Goal: Task Accomplishment & Management: Use online tool/utility

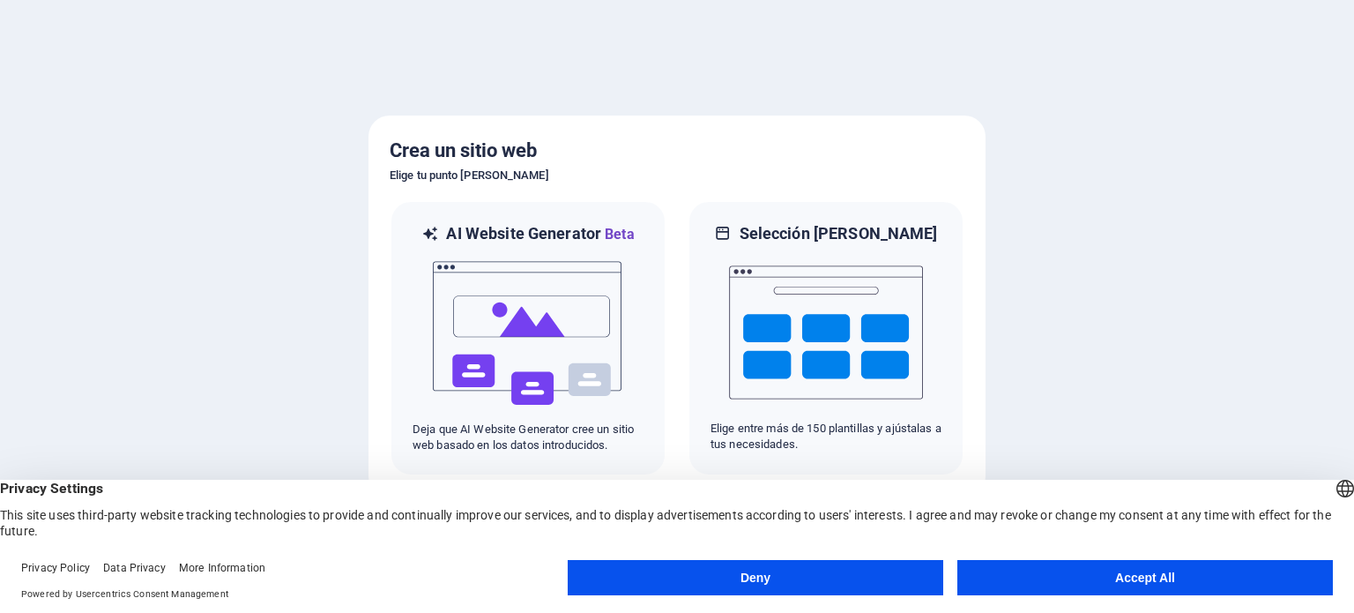
click at [1158, 575] on button "Accept All" at bounding box center [1145, 577] width 376 height 35
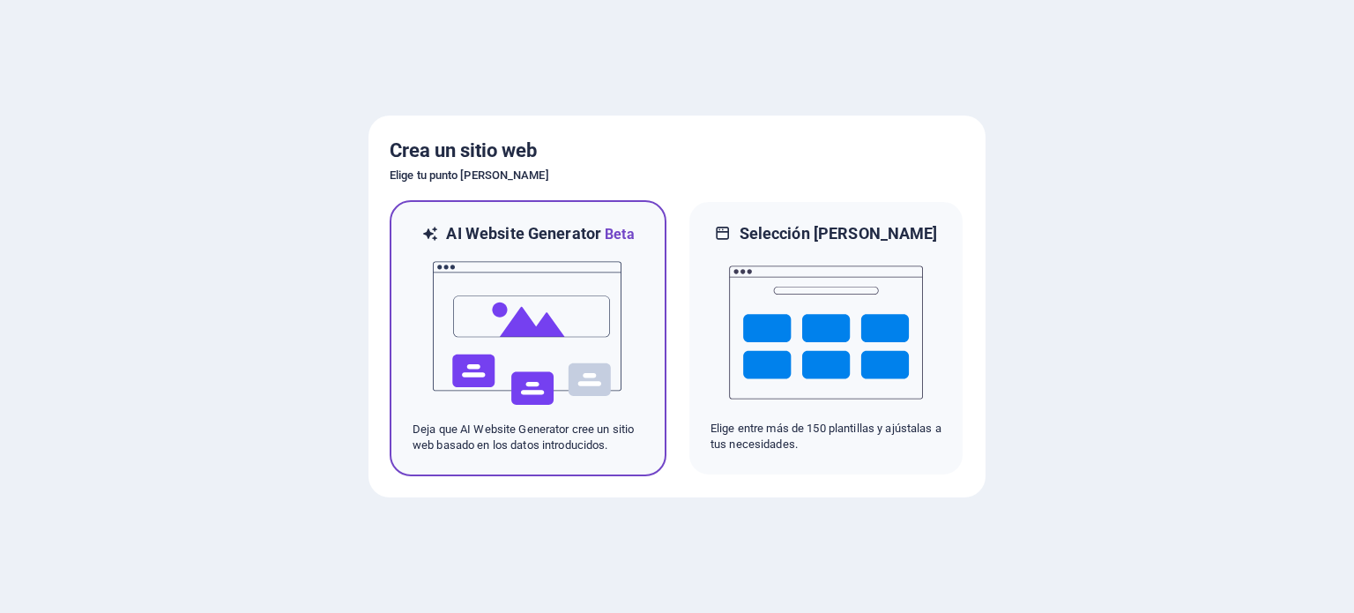
click at [648, 295] on div "AI Website Generator Beta Deja que AI Website Generator cree un sitio web basad…" at bounding box center [528, 338] width 277 height 276
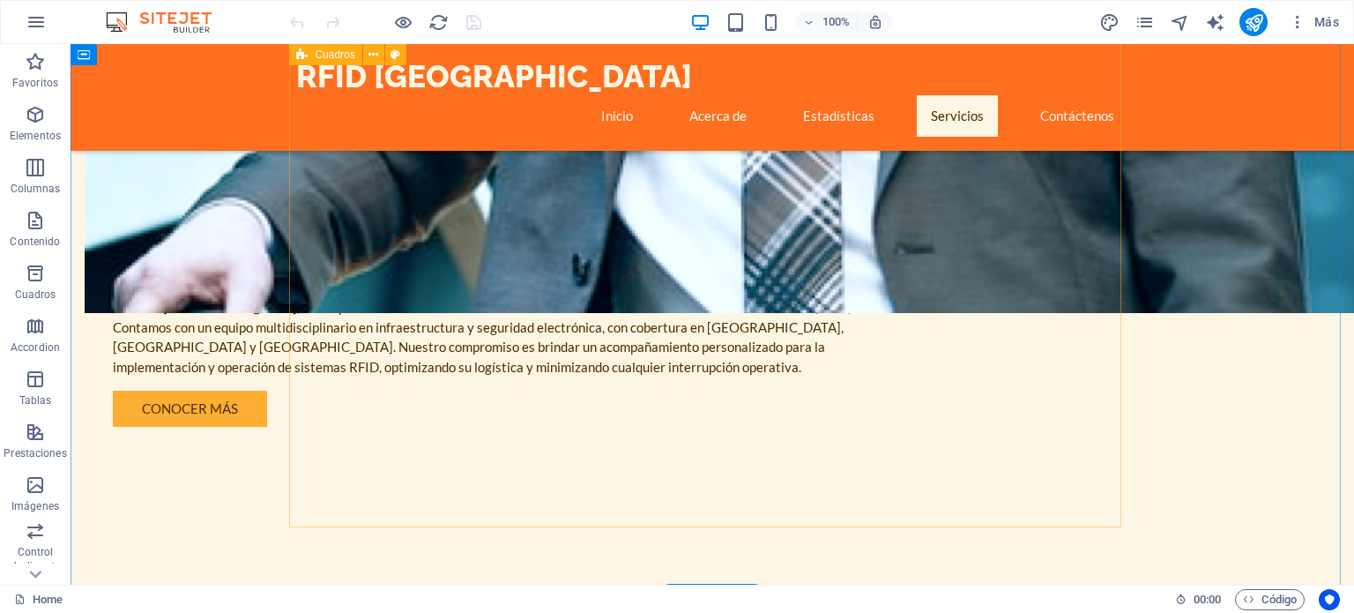
scroll to position [1234, 0]
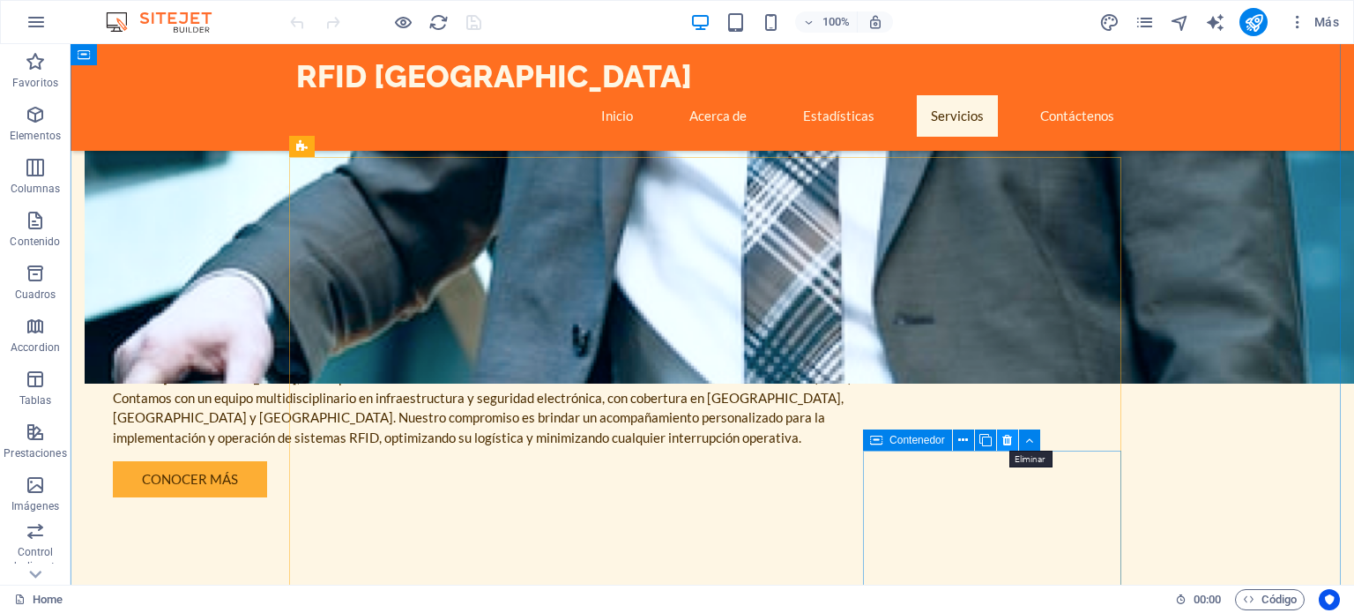
click at [1011, 439] on icon at bounding box center [1007, 440] width 10 height 19
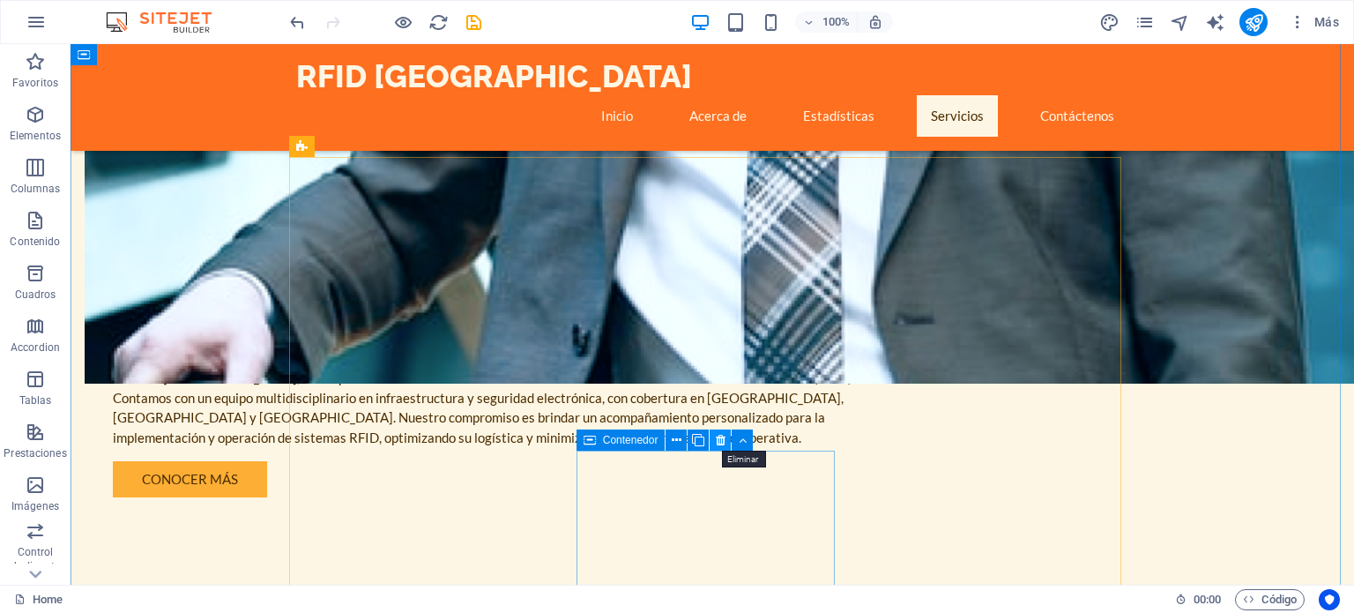
click at [719, 439] on icon at bounding box center [721, 440] width 10 height 19
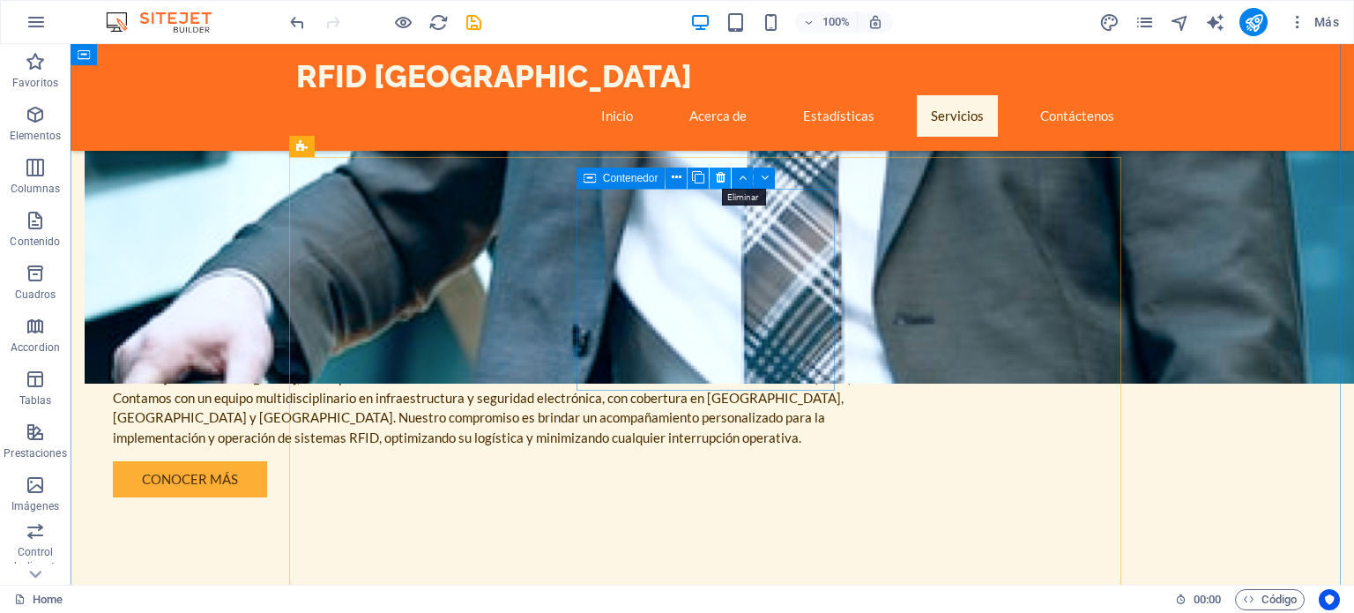
click at [716, 175] on icon at bounding box center [721, 177] width 10 height 19
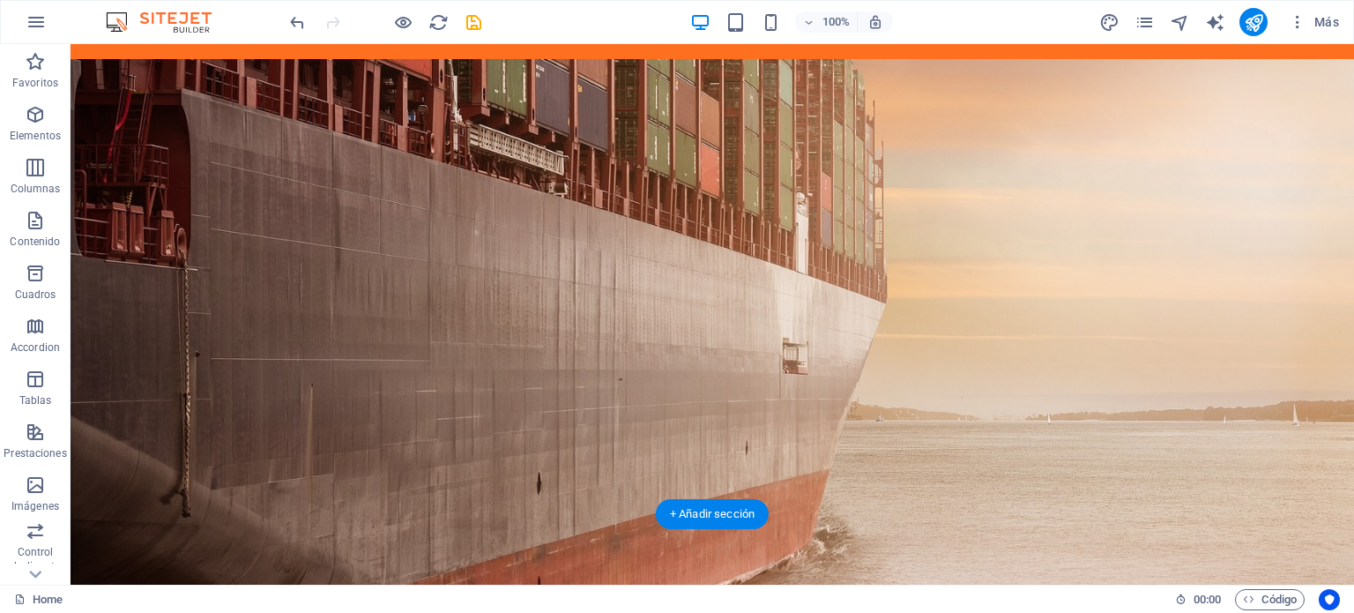
scroll to position [0, 0]
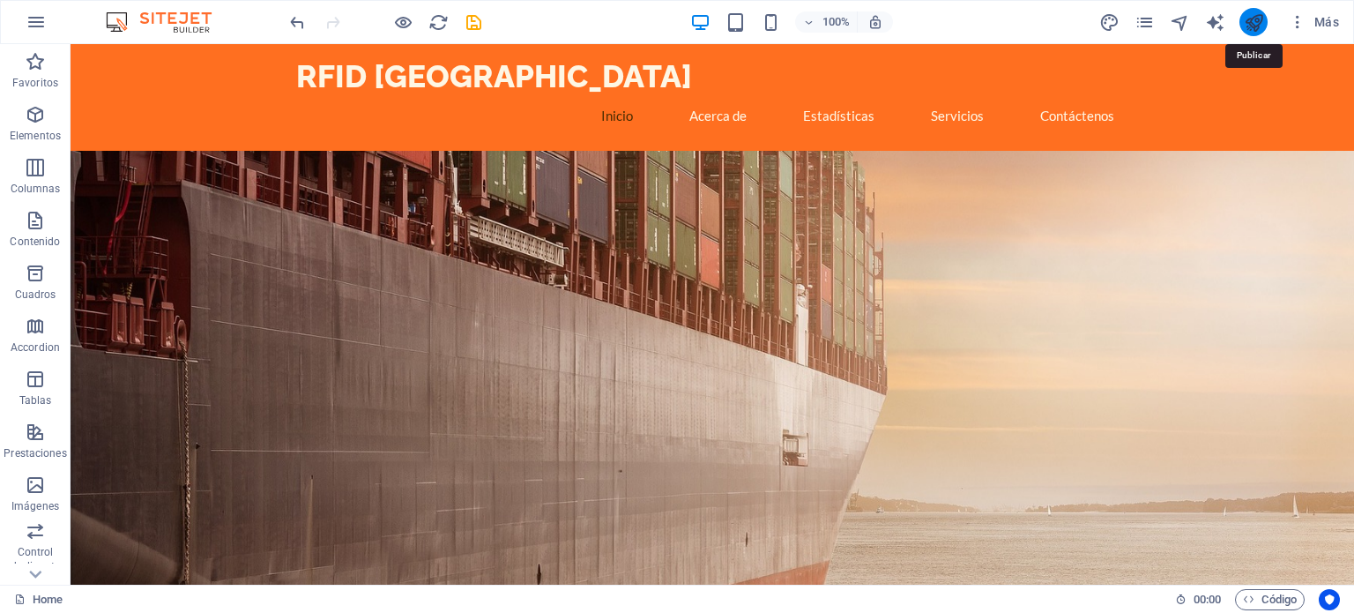
click at [1251, 27] on icon "publish" at bounding box center [1254, 22] width 20 height 20
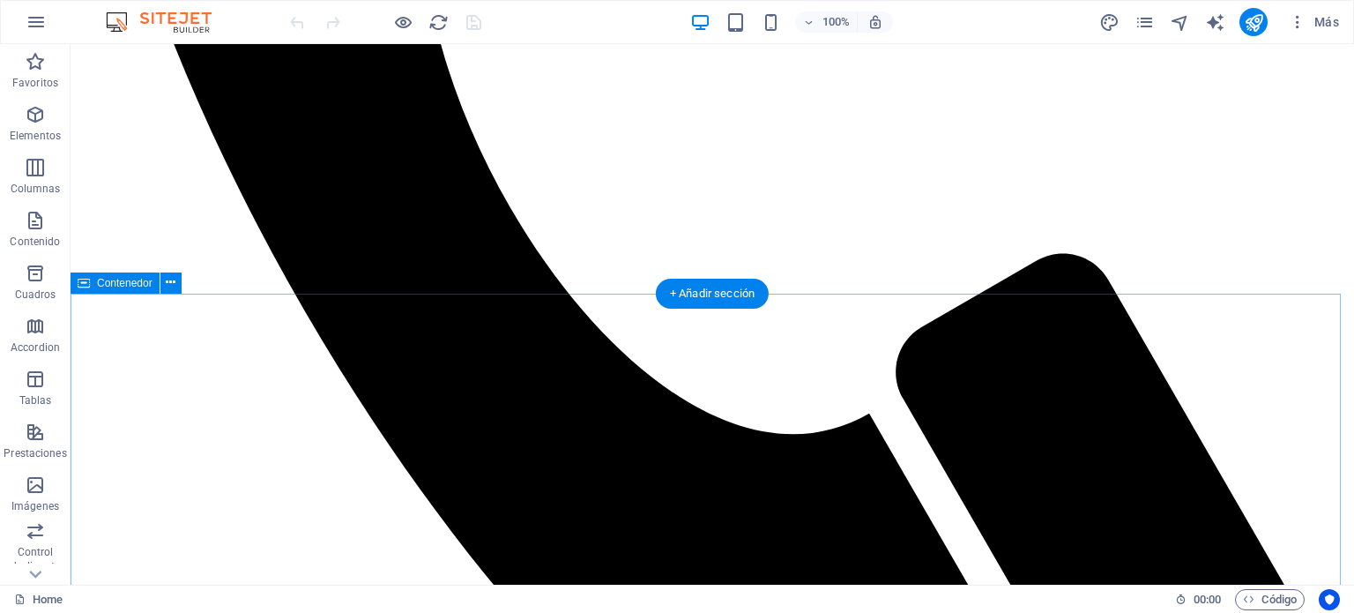
scroll to position [881, 0]
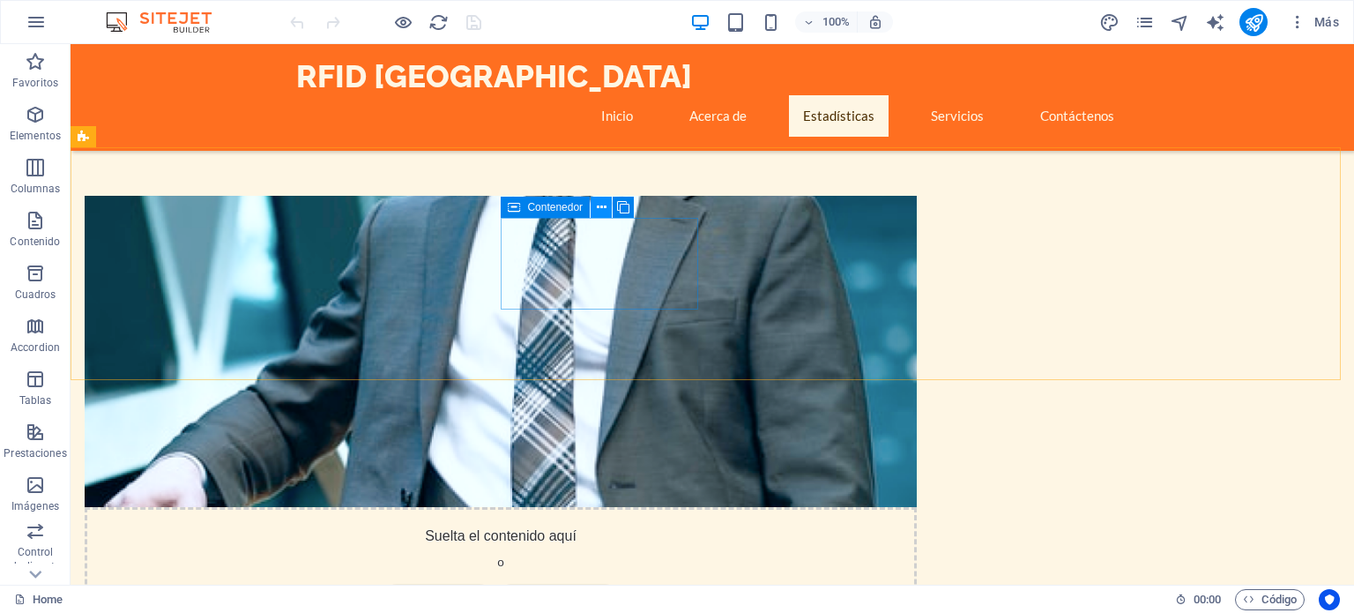
click at [599, 201] on icon at bounding box center [602, 207] width 10 height 19
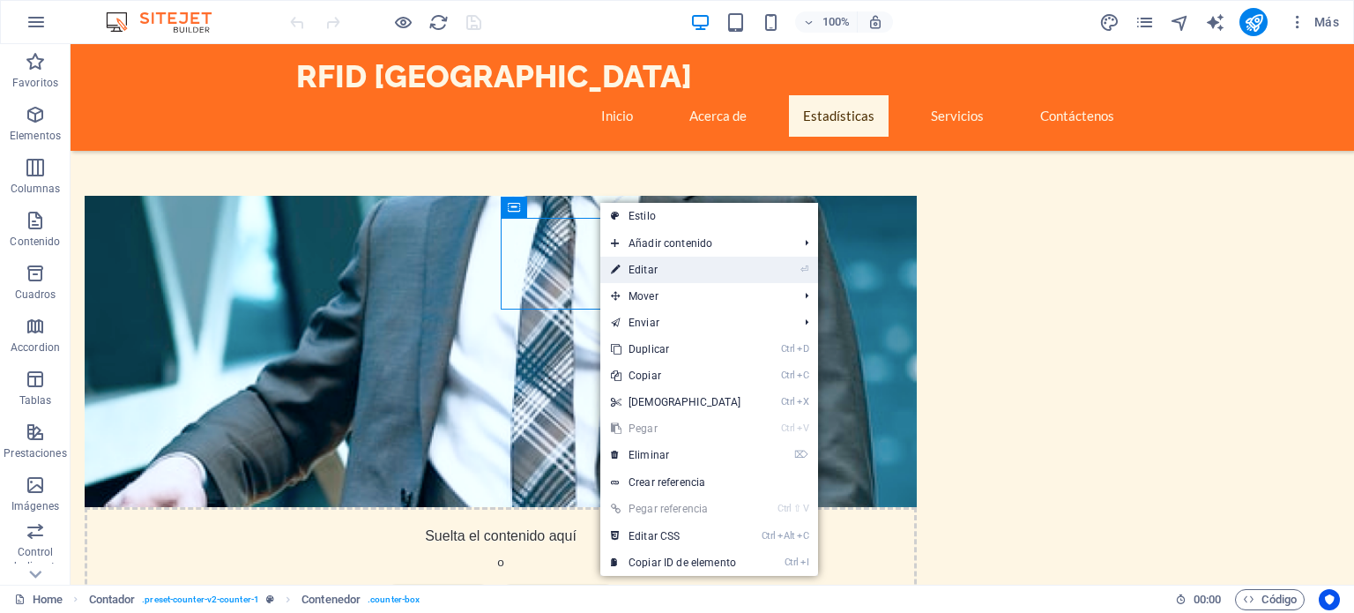
click at [646, 269] on link "⏎ Editar" at bounding box center [676, 270] width 152 height 26
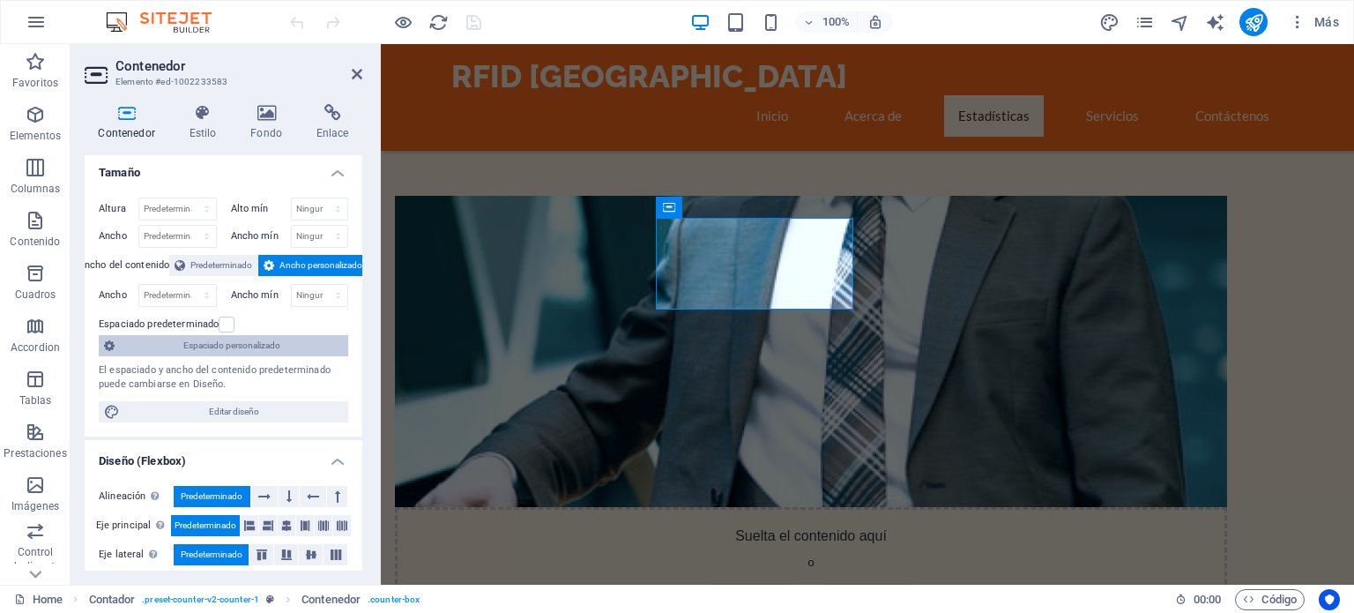
scroll to position [0, 0]
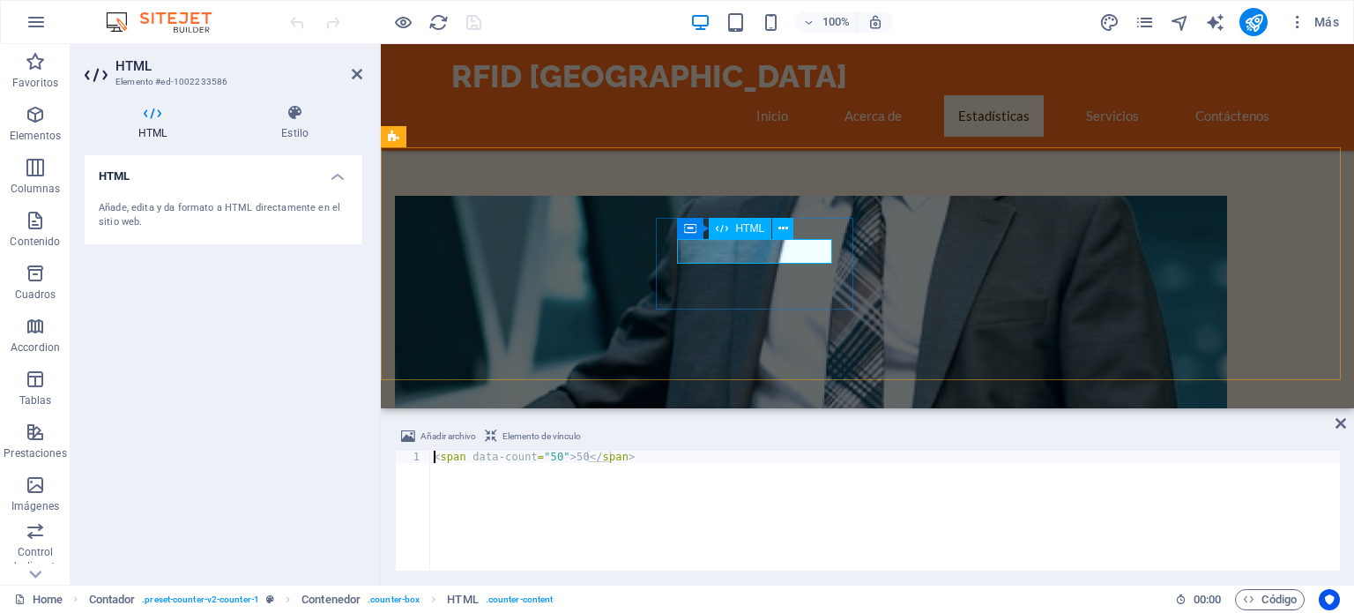
click at [547, 456] on div "< span data-count = "50" > 50 </ span >" at bounding box center [885, 522] width 910 height 145
type textarea "<span data-count="5">50</span>"
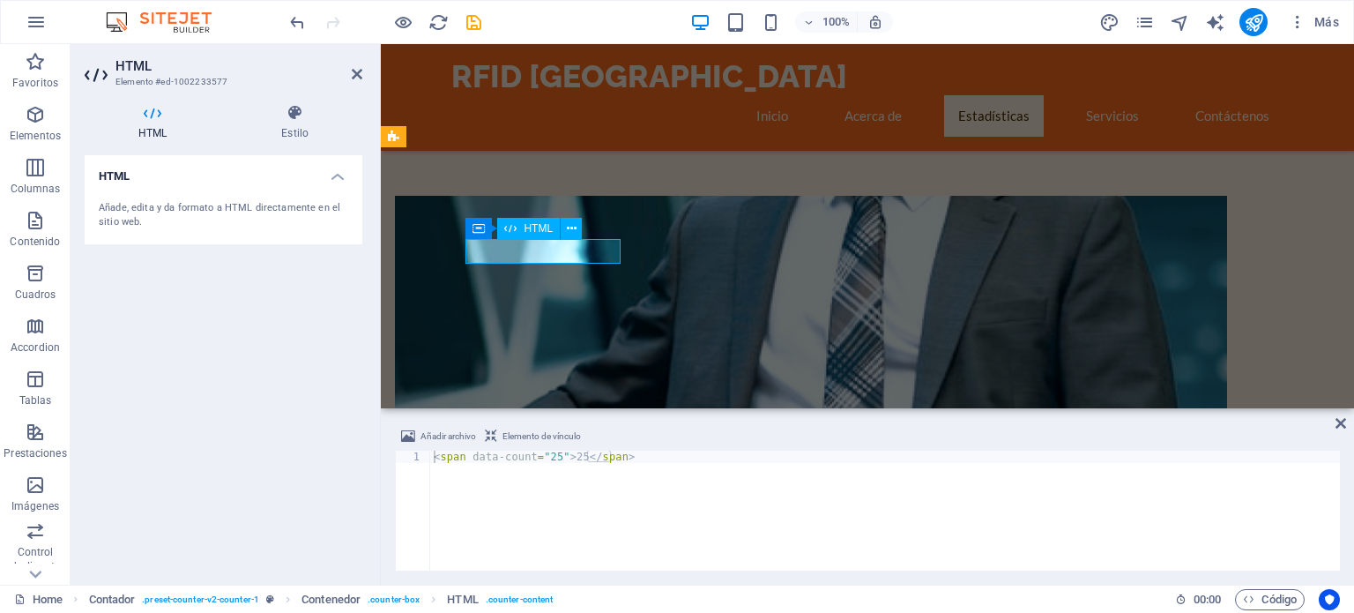
click at [547, 457] on div "< span data-count = "25" > 25 </ span >" at bounding box center [885, 522] width 910 height 145
type textarea "<span data-count="2">25</span>"
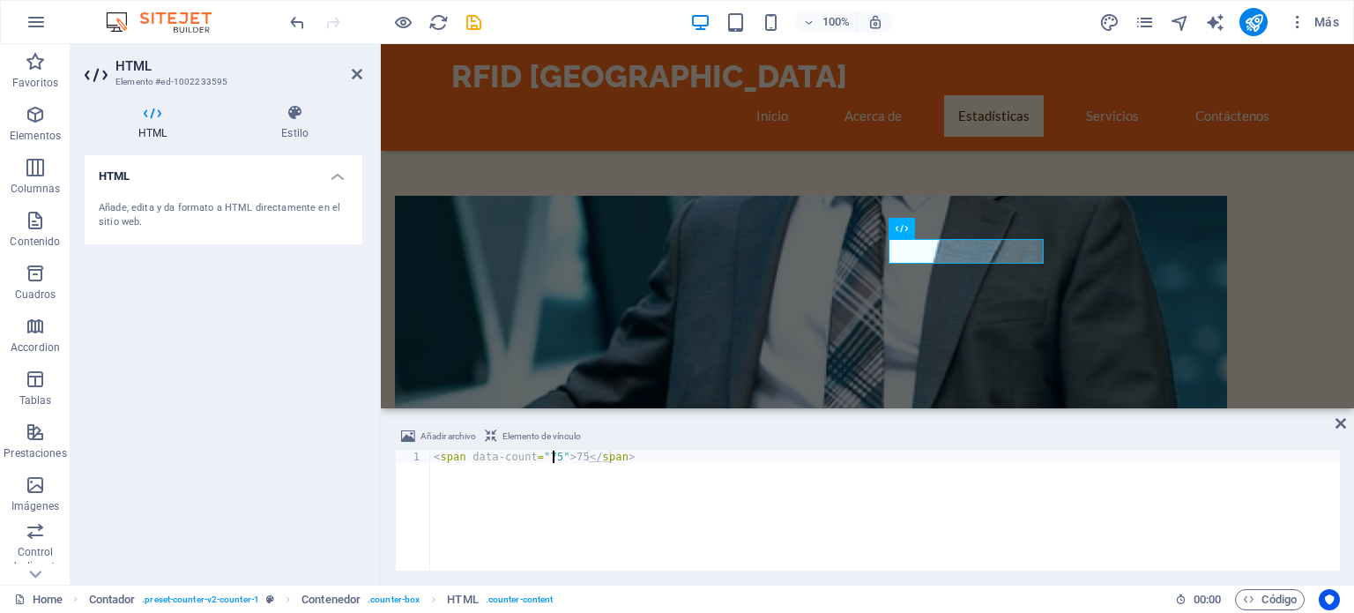
click at [550, 457] on div "< span data-count = "75" > 75 </ span >" at bounding box center [885, 522] width 910 height 145
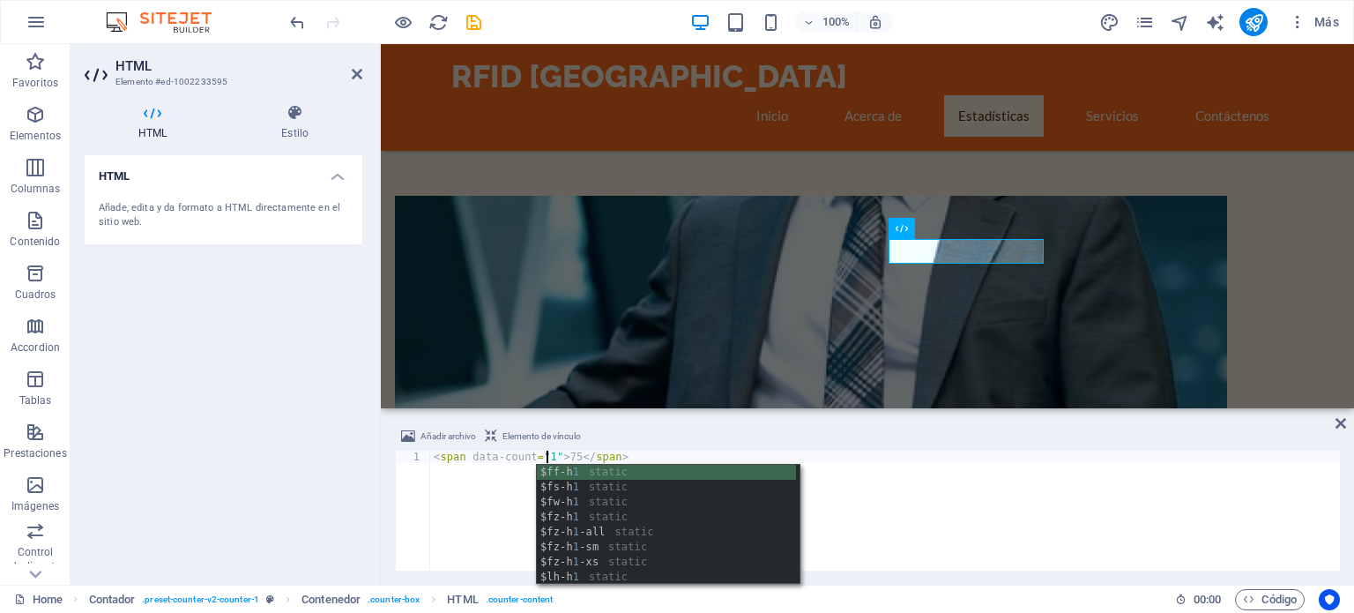
scroll to position [0, 10]
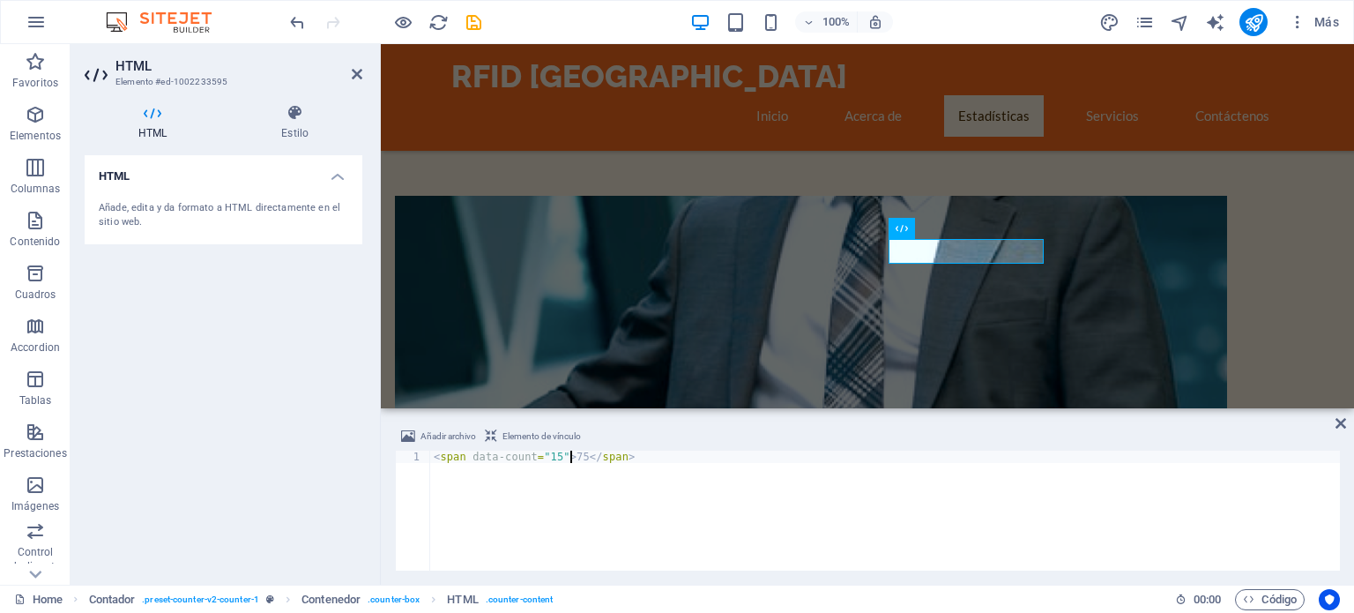
click at [571, 455] on div "< span data-count = "15" > 75 </ span >" at bounding box center [885, 522] width 910 height 145
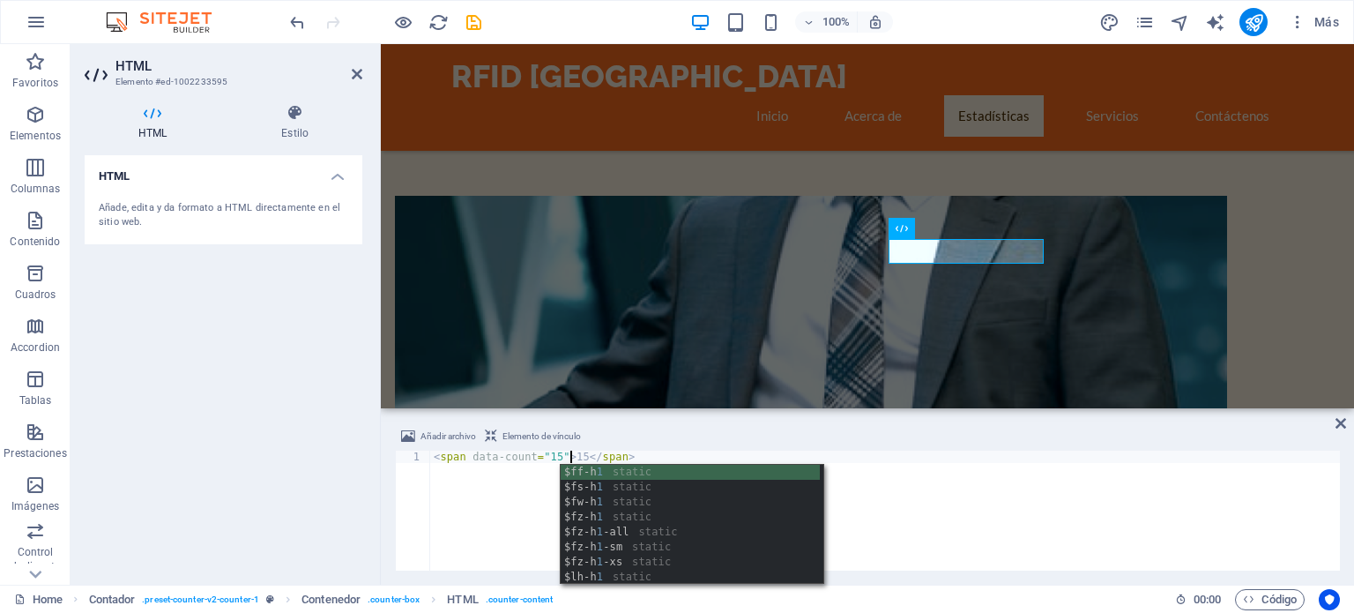
click at [517, 500] on div "< span data-count = "15" > 15 </ span >" at bounding box center [885, 522] width 910 height 145
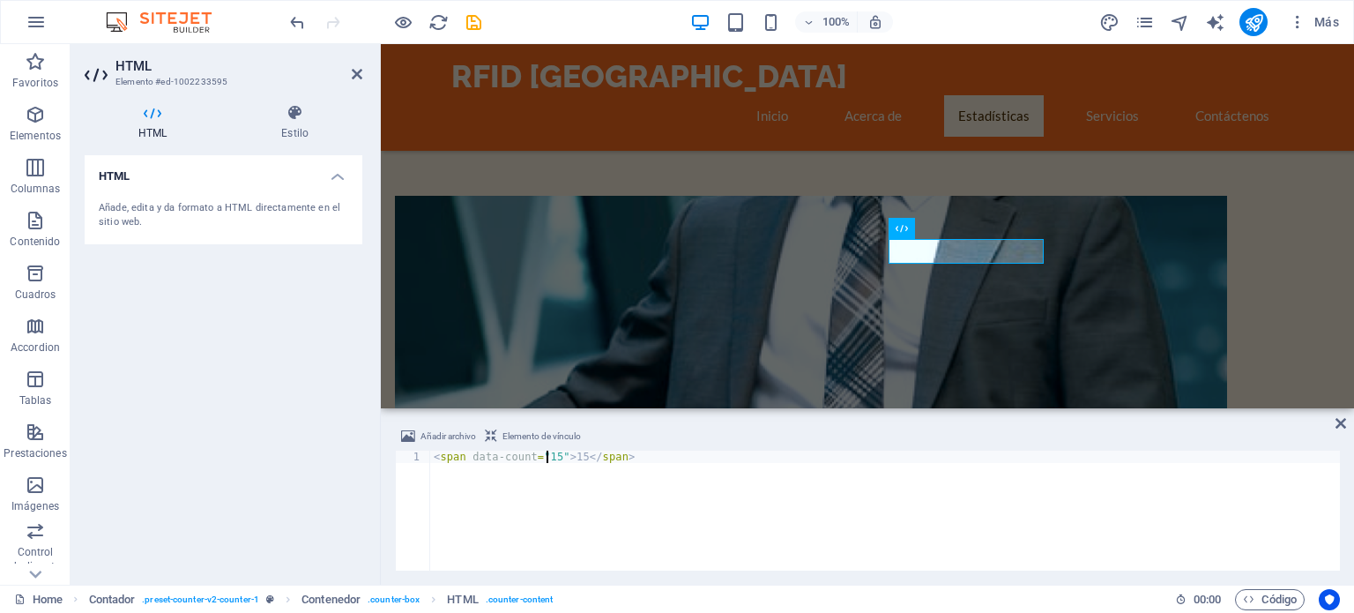
click at [548, 453] on div "< span data-count = "15" > 15 </ span >" at bounding box center [885, 522] width 910 height 145
type textarea "<span data-count="0">15</span>"
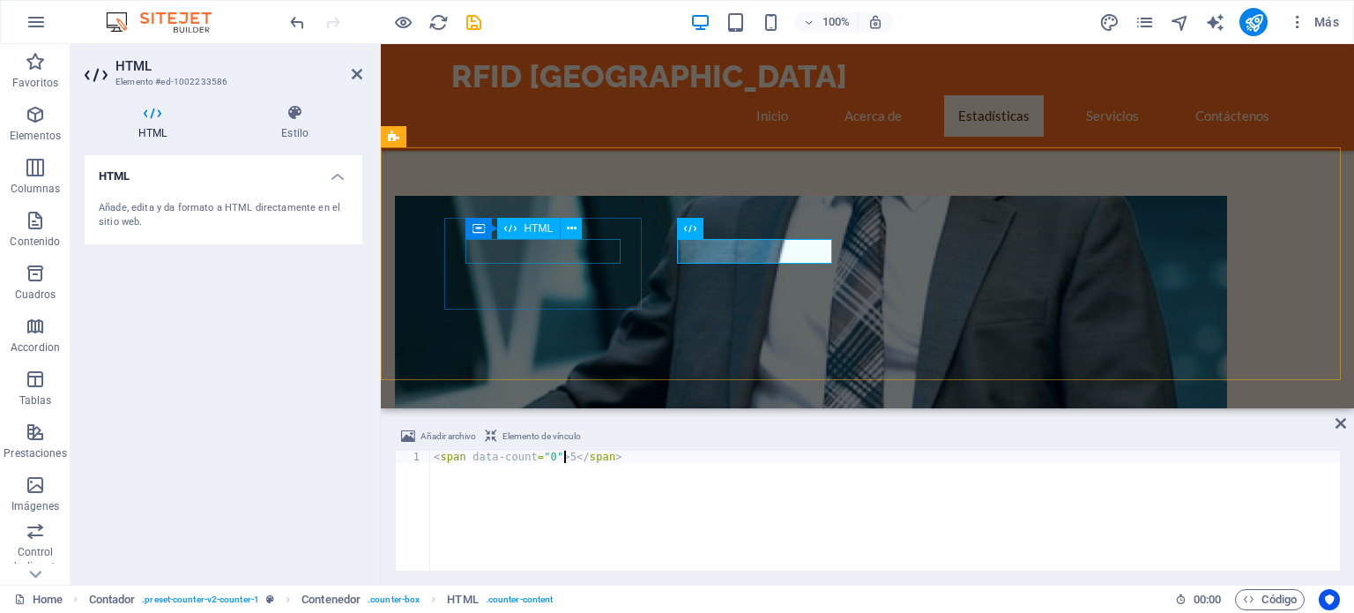
type textarea "<span data-count="0">5</span>"
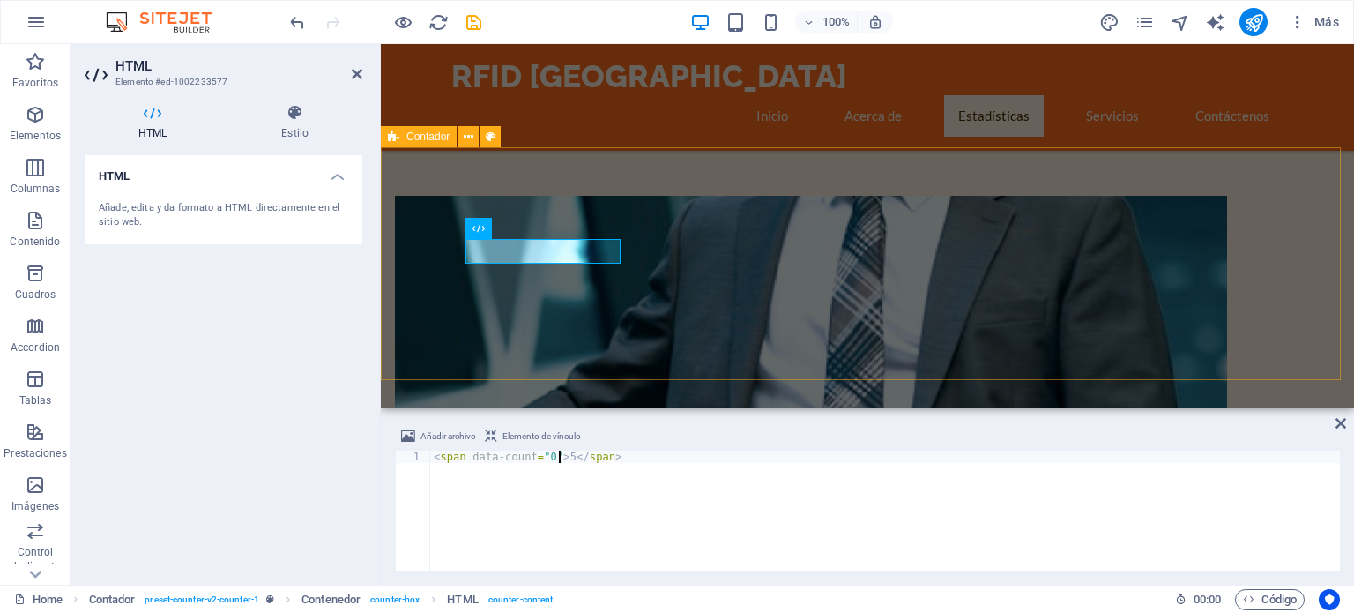
type textarea "<span data-count="0">5</span>"
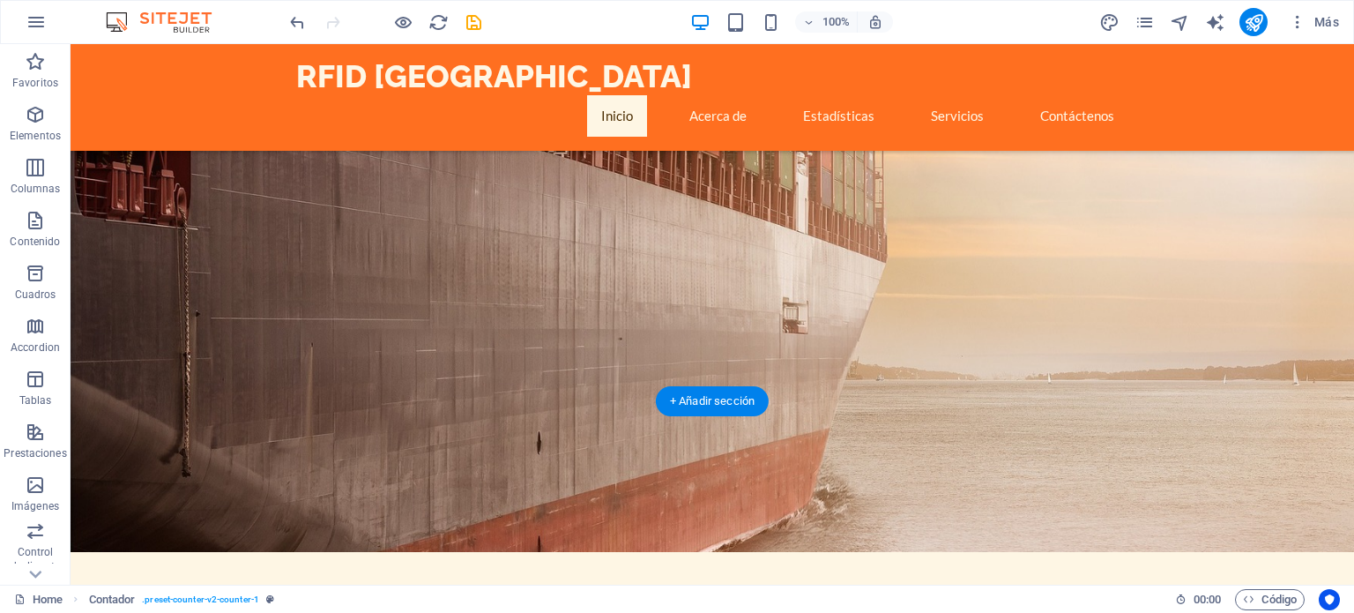
scroll to position [0, 0]
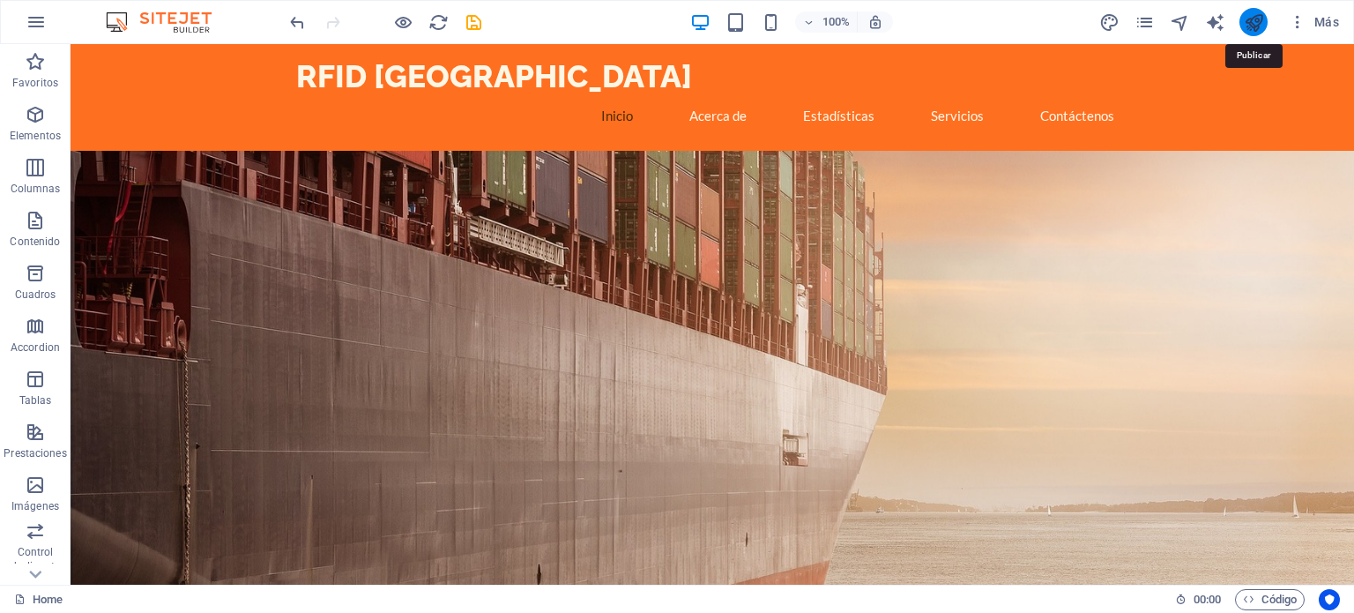
click at [1248, 20] on icon "publish" at bounding box center [1254, 22] width 20 height 20
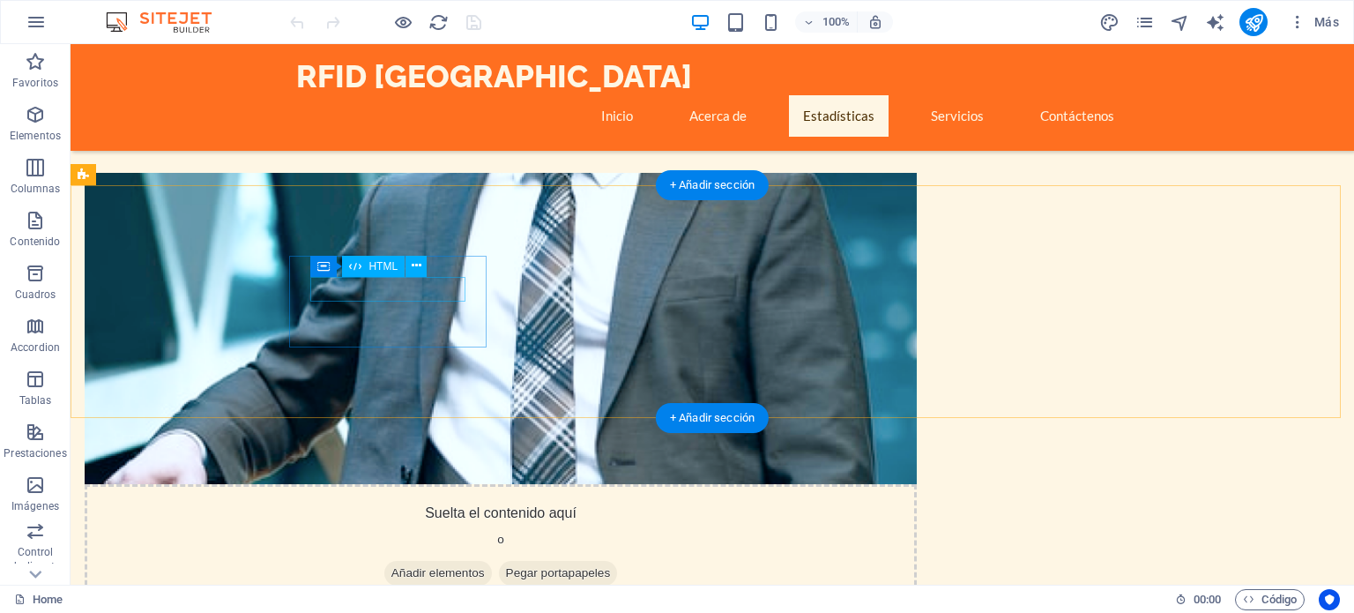
scroll to position [810, 0]
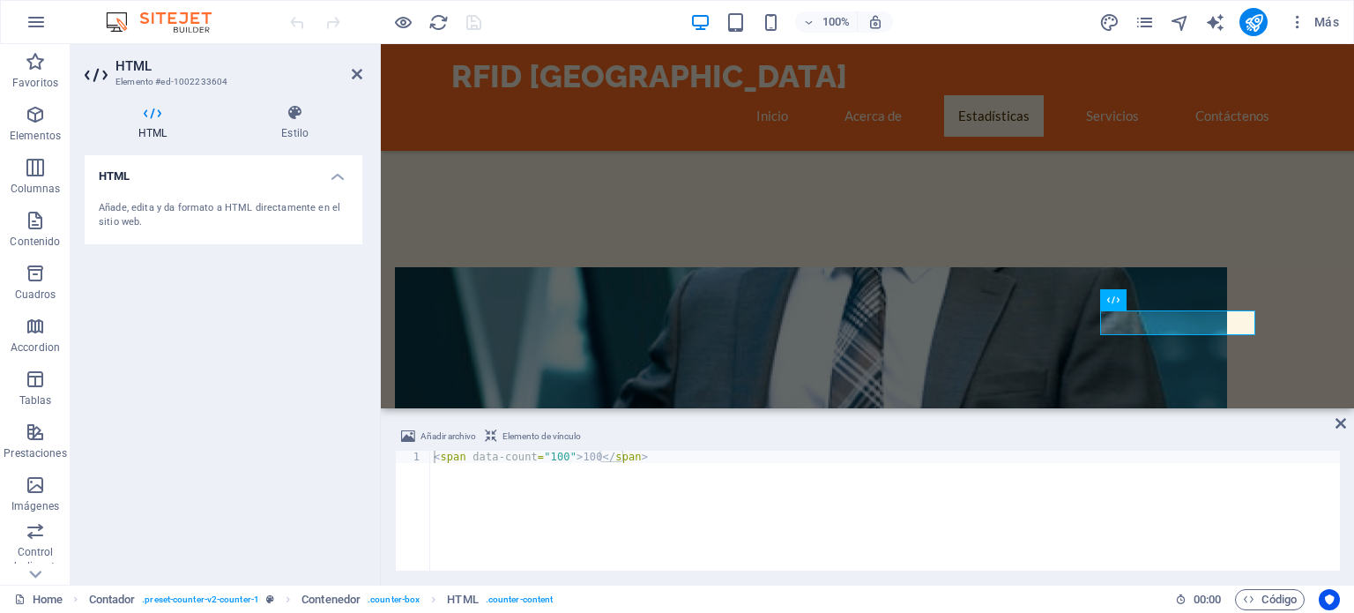
click at [335, 361] on div "HTML Añade, edita y da formato a HTML directamente en el sitio web." at bounding box center [224, 362] width 278 height 415
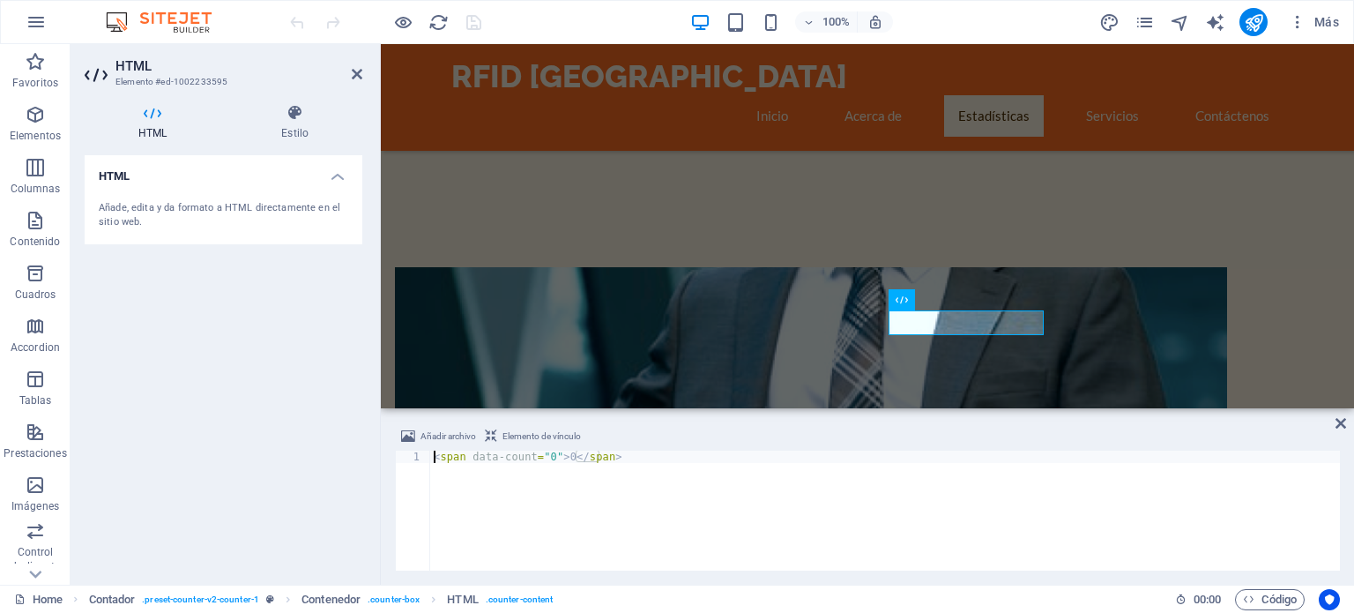
click at [560, 454] on div "< span data-count = "0" > 0 </ span >" at bounding box center [885, 522] width 910 height 145
type textarea "<span data-count="15">15</span>"
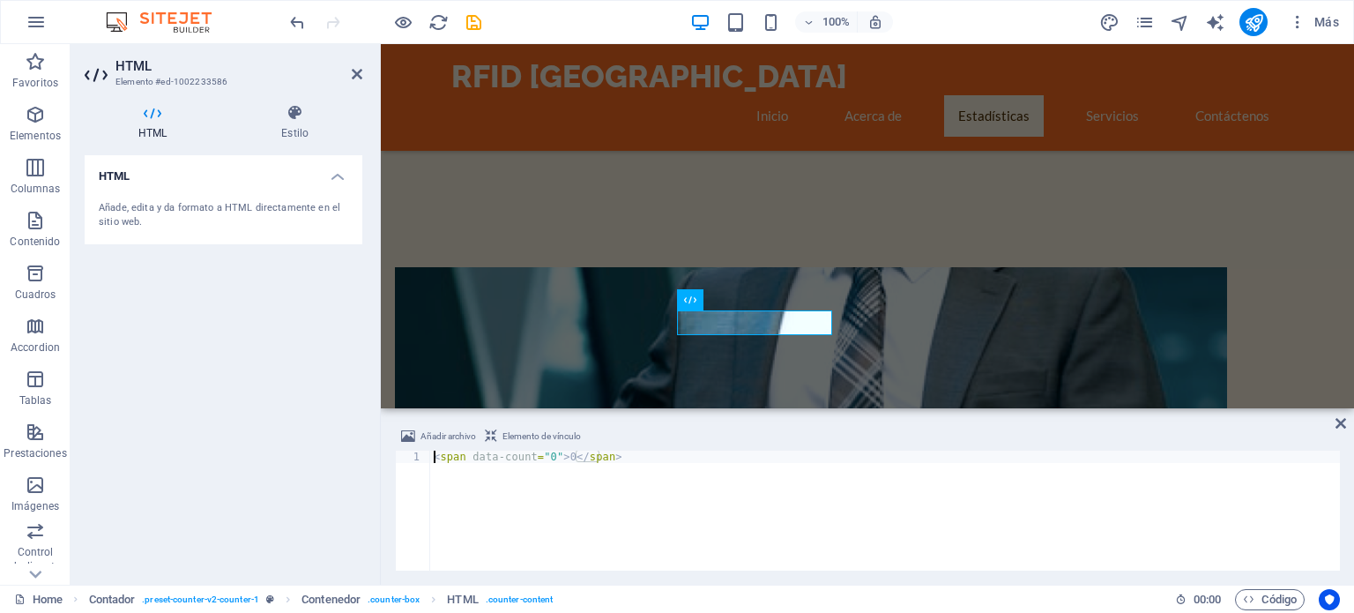
click at [547, 453] on div "< span data-count = "0" > 0 </ span >" at bounding box center [885, 522] width 910 height 145
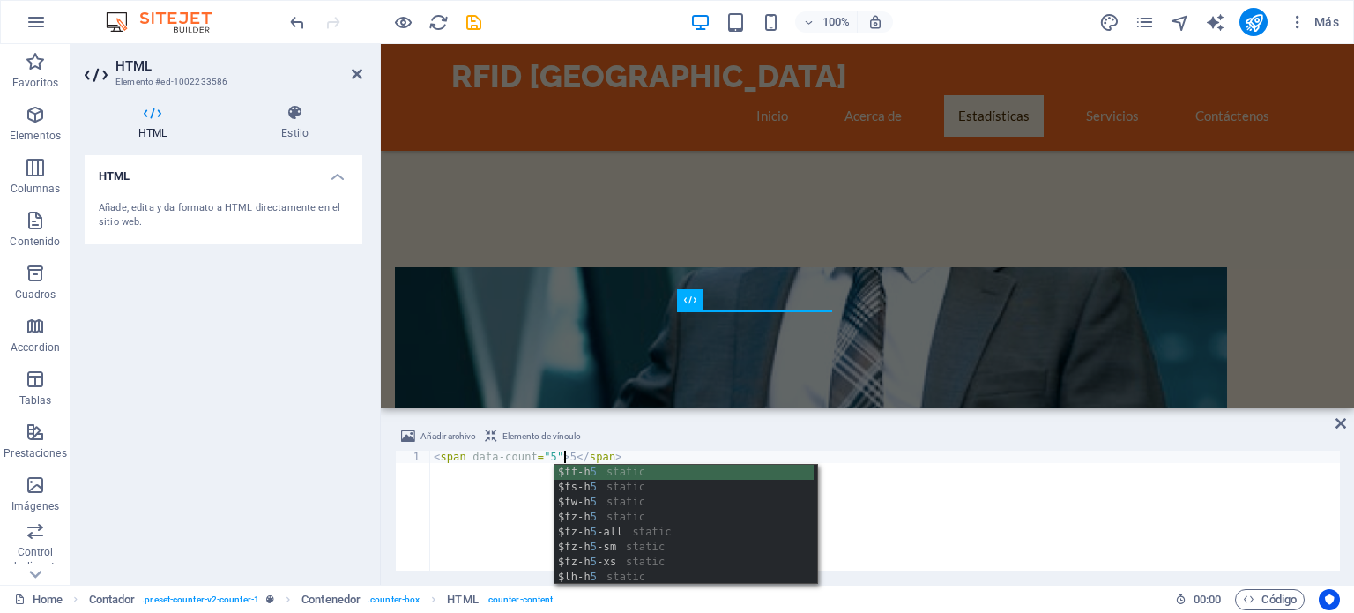
scroll to position [0, 11]
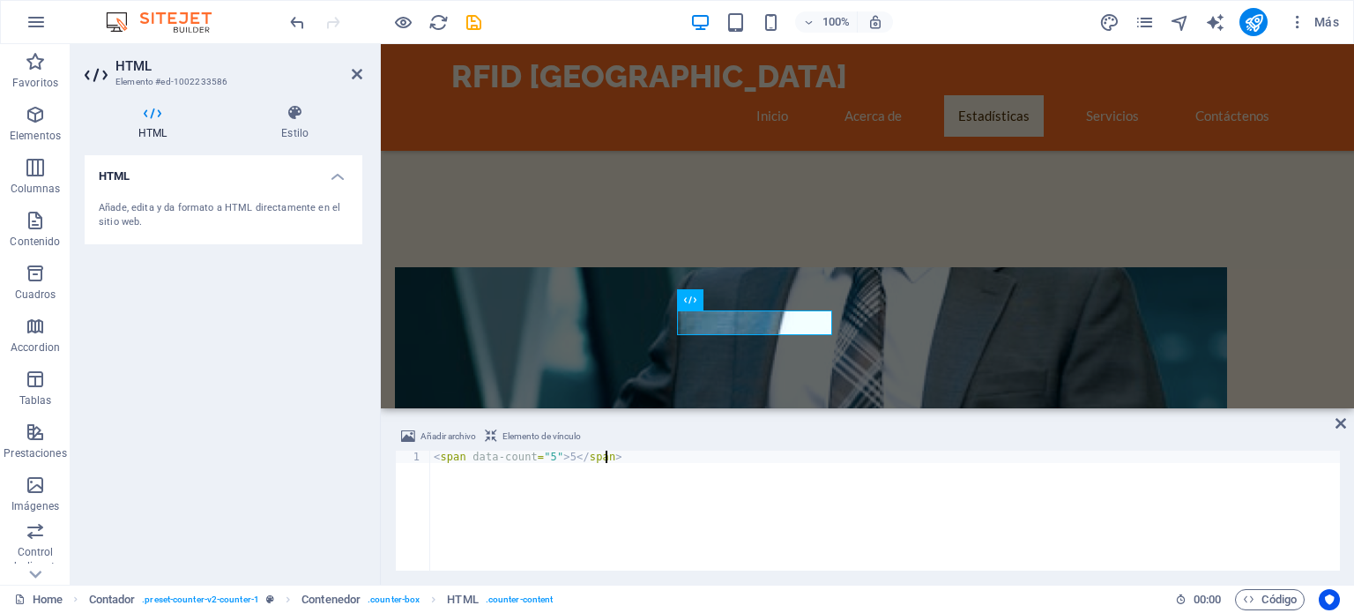
click at [494, 502] on div "< span data-count = "5" > 5 </ span >" at bounding box center [885, 522] width 910 height 145
type textarea "<span data-count="5">5</span>"
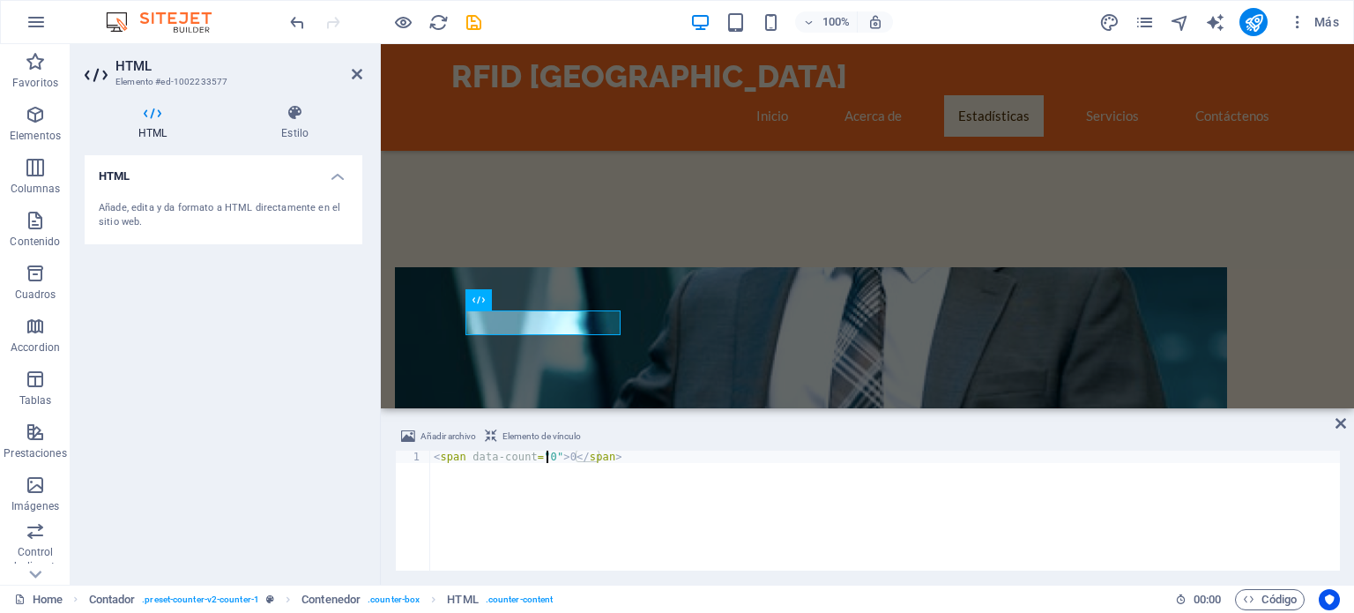
click at [545, 451] on div "< span data-count = "0" > 0 </ span >" at bounding box center [885, 522] width 910 height 145
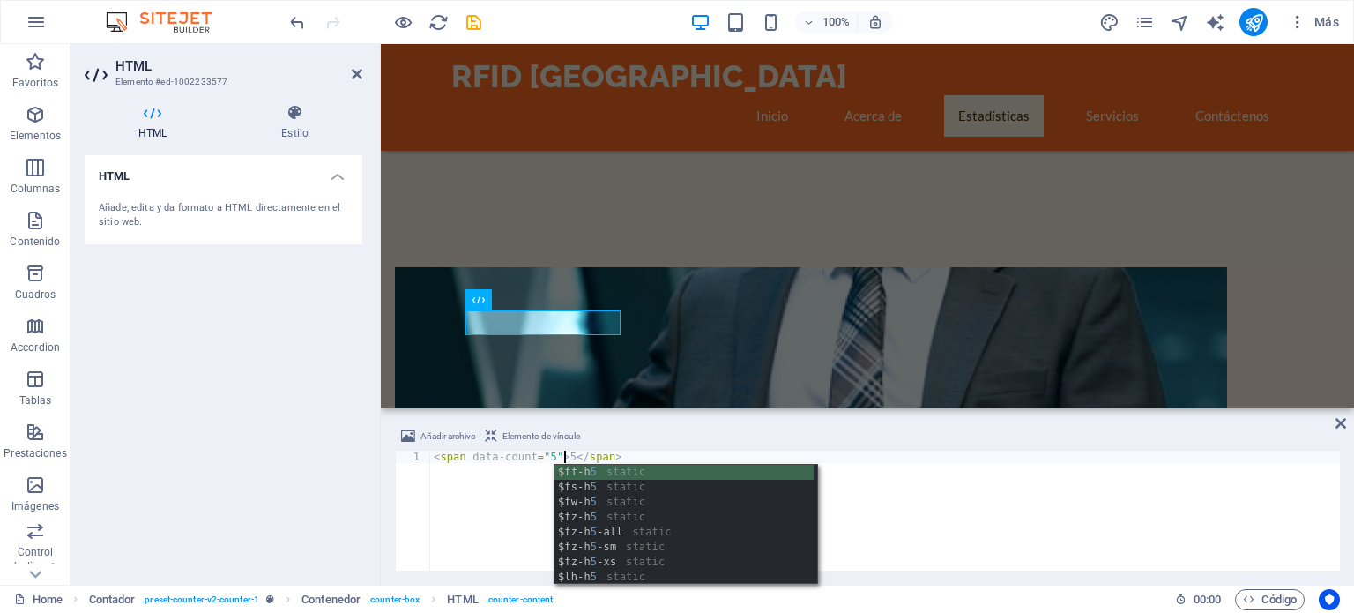
click at [514, 517] on div "< span data-count = "5" > 5 </ span >" at bounding box center [885, 522] width 910 height 145
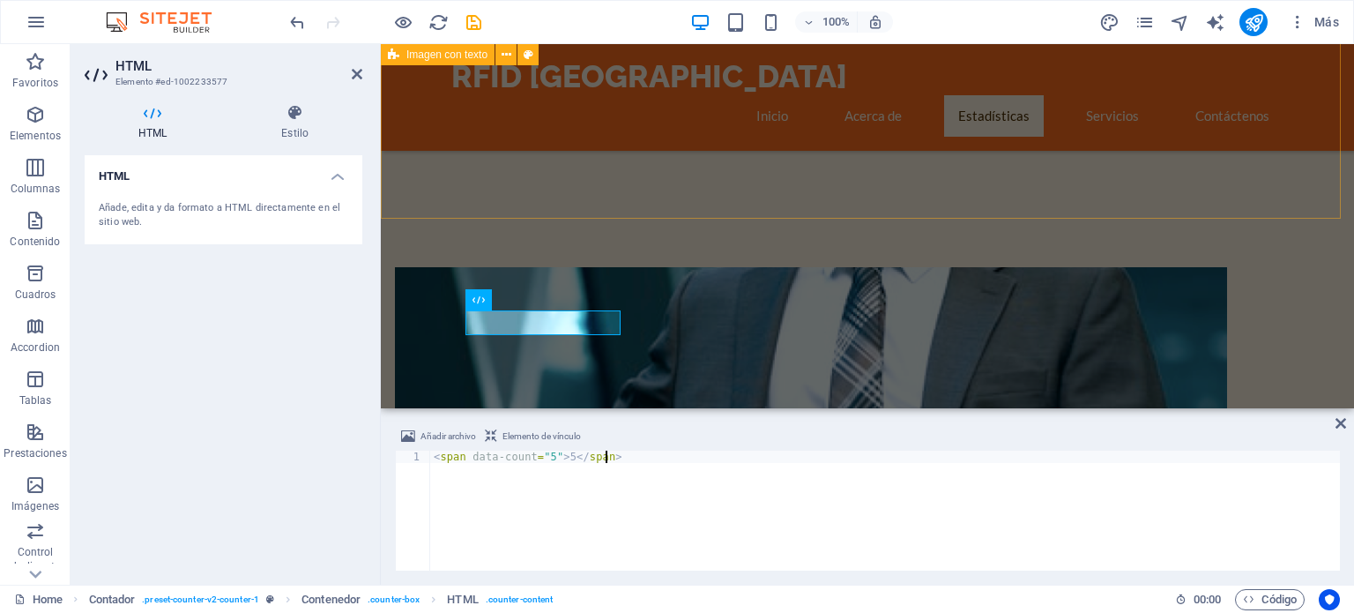
type textarea "<span data-count="5">5</span>"
click at [620, 197] on div "Suelta el contenido aquí o Añadir elementos Pegar portapapeles ¿Quiénes Somos? …" at bounding box center [867, 608] width 973 height 823
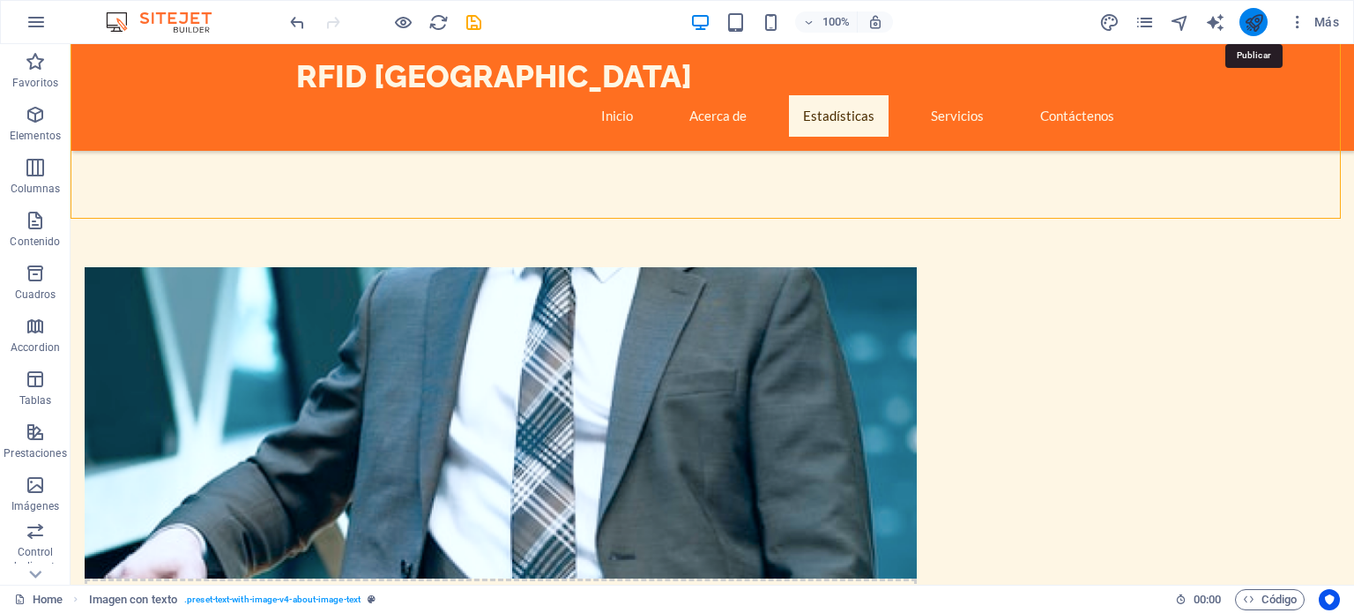
click at [1255, 19] on icon "publish" at bounding box center [1254, 22] width 20 height 20
